Goal: Information Seeking & Learning: Learn about a topic

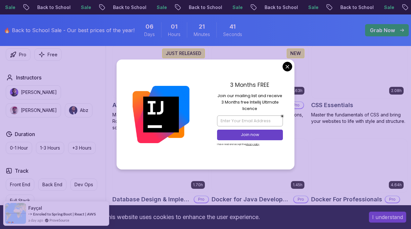
scroll to position [503, 0]
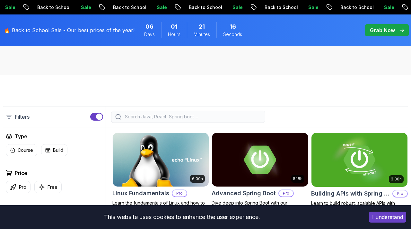
scroll to position [134, 0]
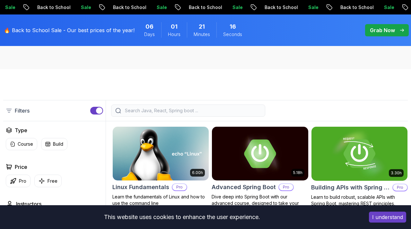
click at [194, 110] on input "search" at bounding box center [193, 110] width 138 height 6
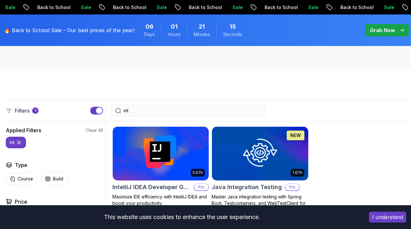
type input "inte"
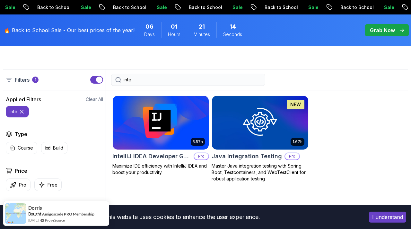
scroll to position [174, 0]
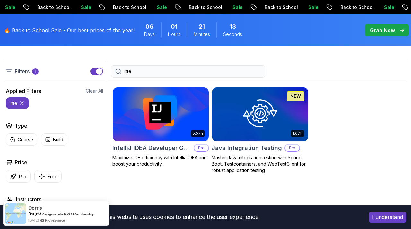
click at [166, 112] on img at bounding box center [161, 114] width 101 height 57
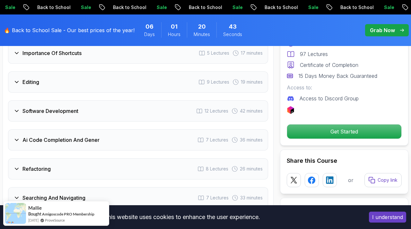
scroll to position [1123, 0]
